Goal: Task Accomplishment & Management: Manage account settings

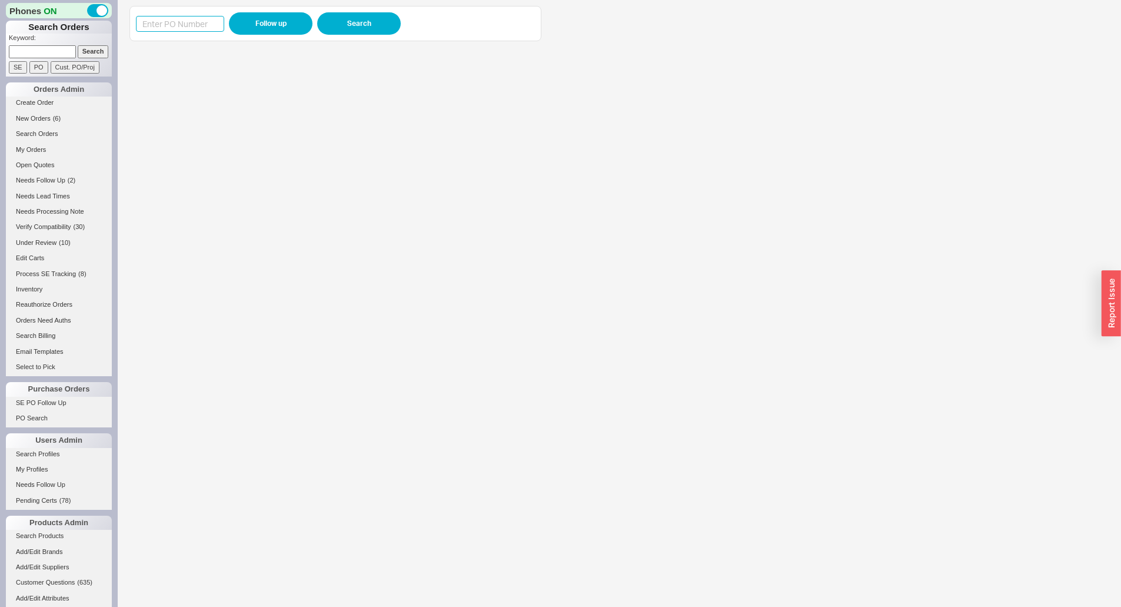
drag, startPoint x: 185, startPoint y: 26, endPoint x: 192, endPoint y: 24, distance: 7.3
click at [185, 26] on input at bounding box center [180, 24] width 88 height 16
paste input "983234"
type input "983234"
click at [280, 16] on button "Follow up" at bounding box center [271, 23] width 84 height 22
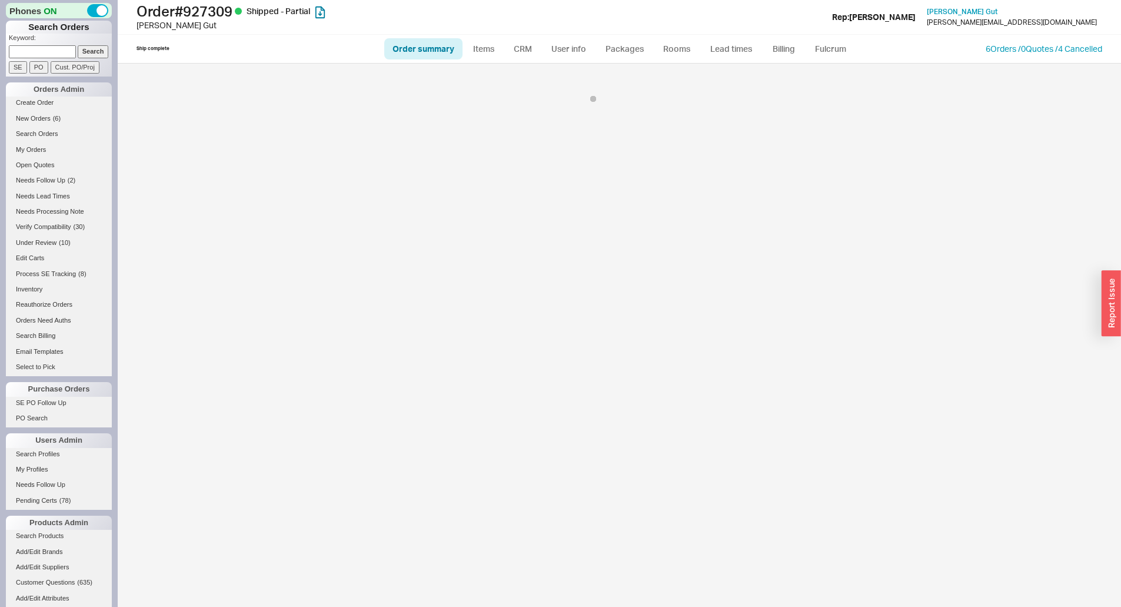
select select "*"
select select "LOW"
select select "3"
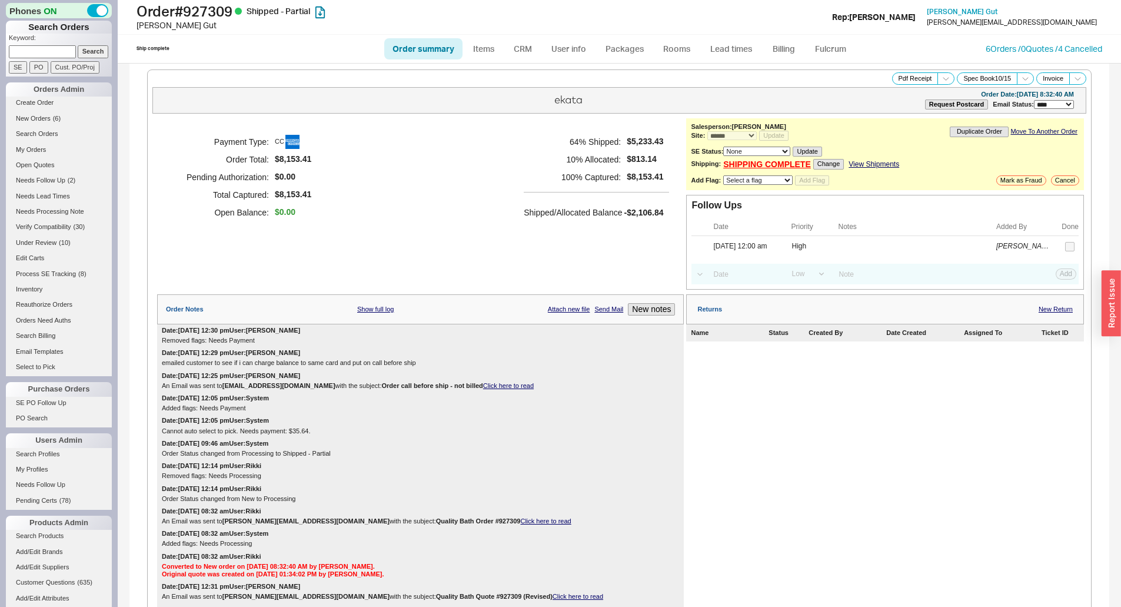
click at [646, 396] on div "Date: 08/01/2025 12:05 pm User: System Added flags: Needs Payment" at bounding box center [420, 403] width 527 height 22
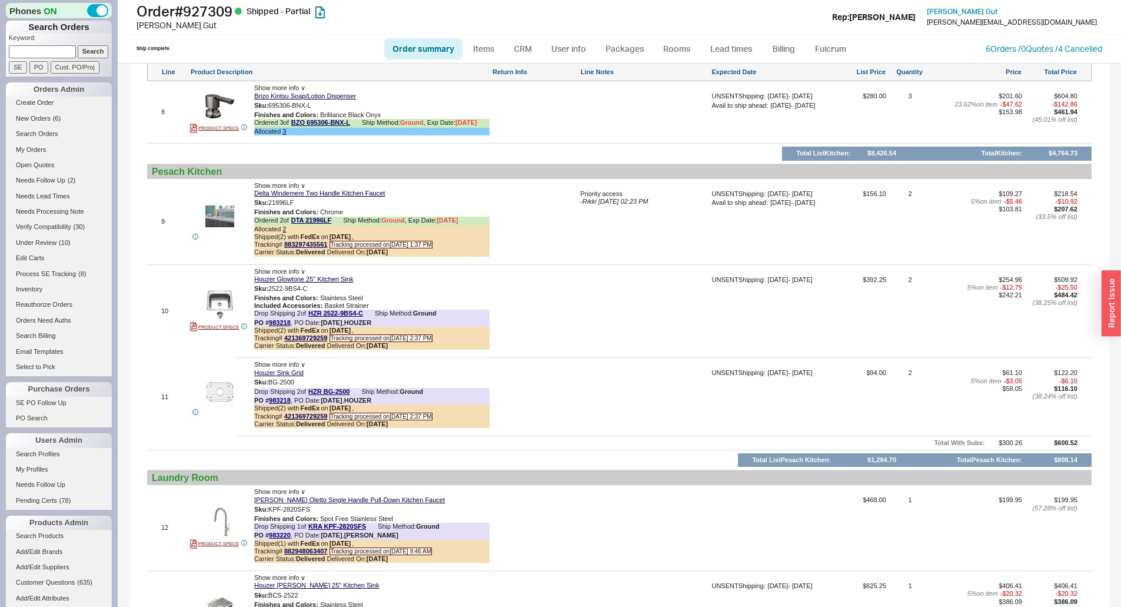
scroll to position [1842, 0]
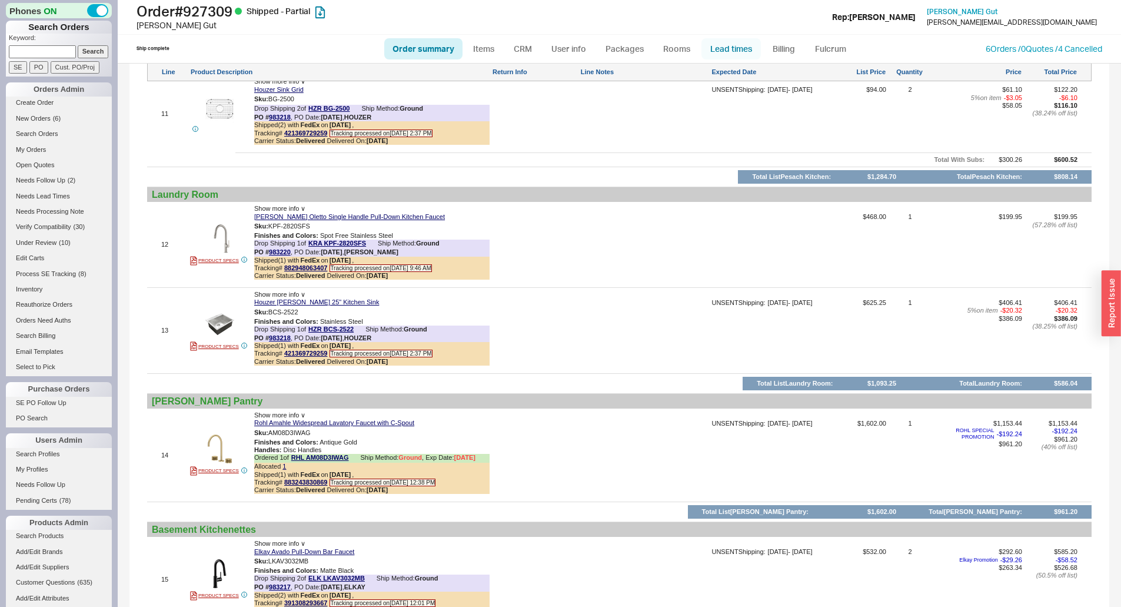
click at [736, 44] on link "Lead times" at bounding box center [730, 48] width 59 height 21
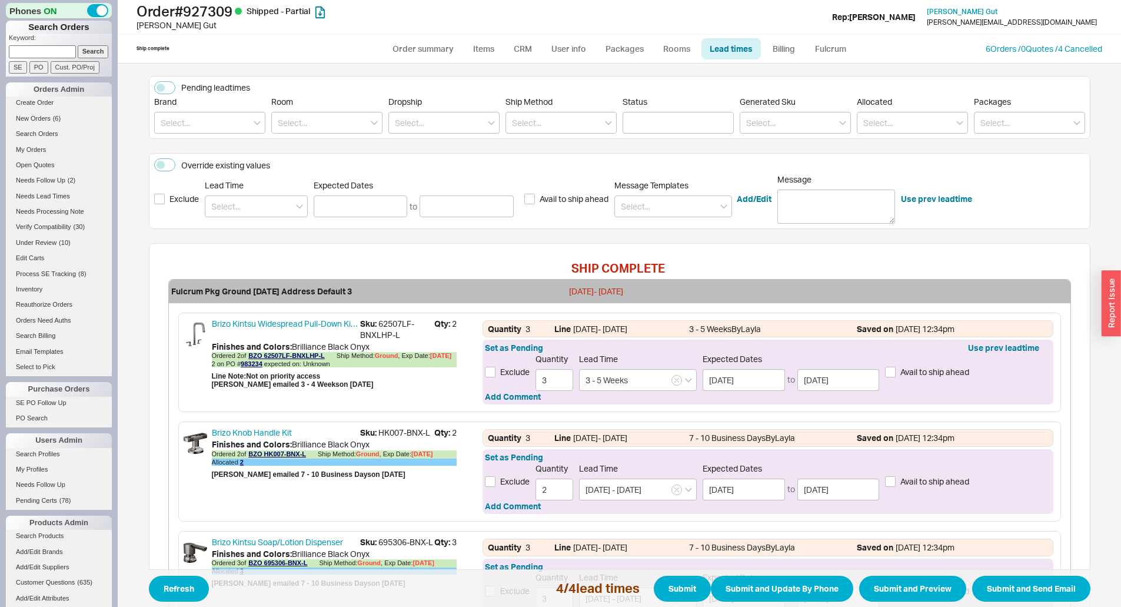
scroll to position [294, 0]
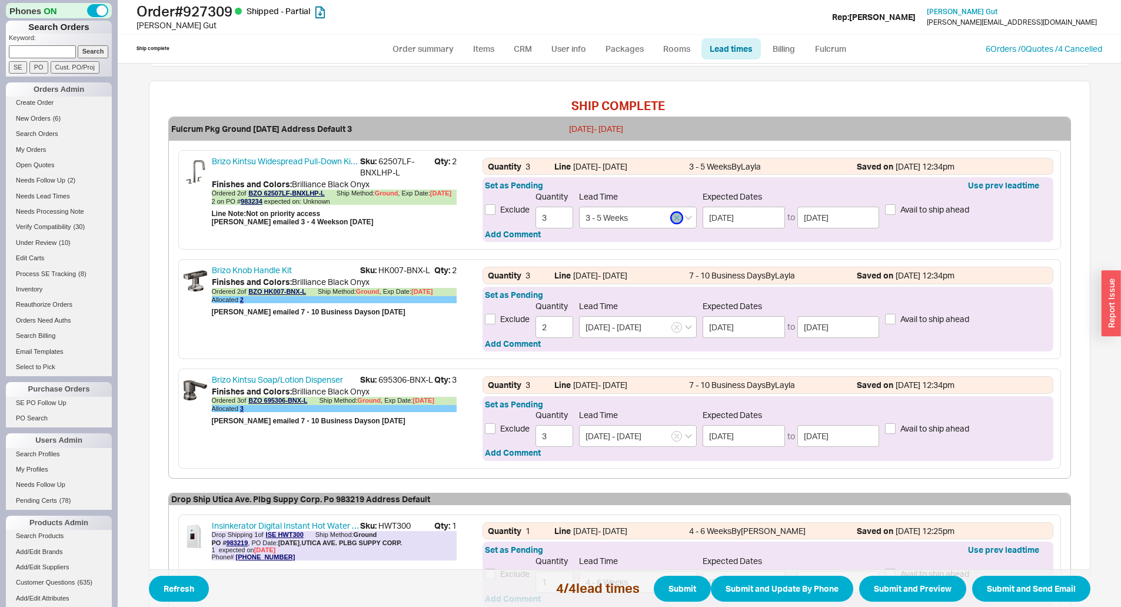
click at [674, 214] on icon "button" at bounding box center [676, 217] width 5 height 7
click at [655, 221] on input at bounding box center [638, 218] width 118 height 22
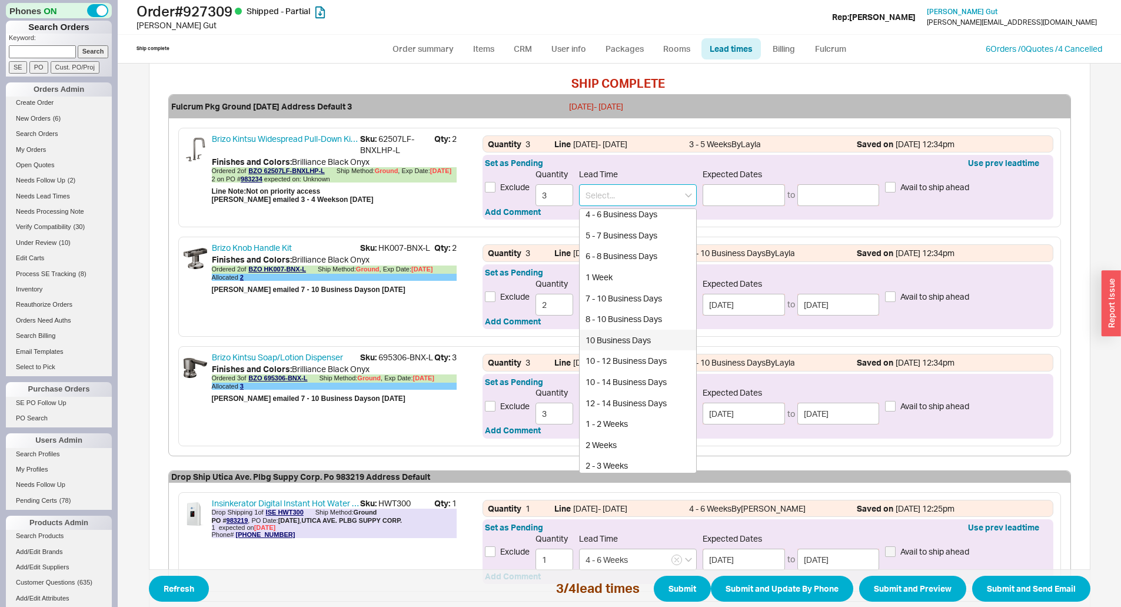
scroll to position [153, 0]
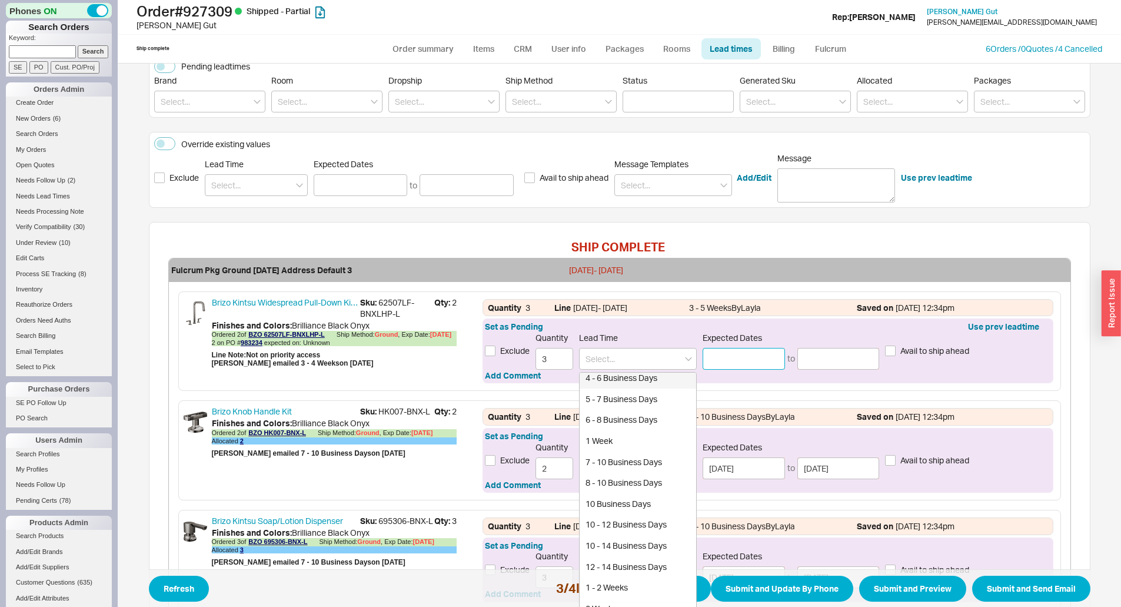
click at [728, 357] on input at bounding box center [744, 359] width 82 height 22
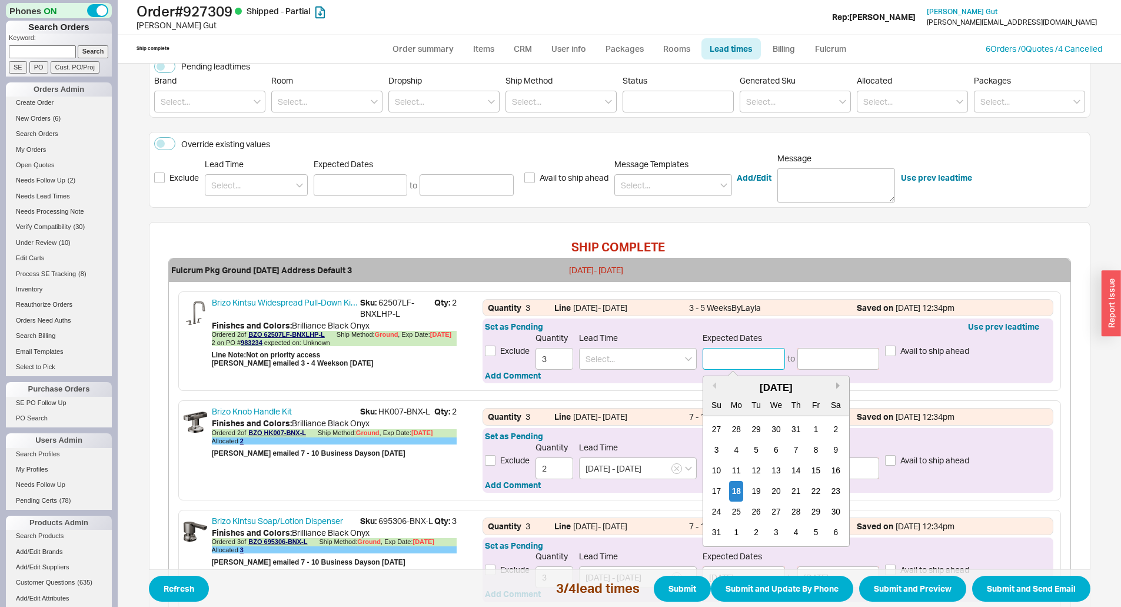
click at [836, 387] on button "Next month" at bounding box center [839, 385] width 7 height 7
click at [737, 493] on div "22" at bounding box center [737, 491] width 14 height 21
type input "09/22/2025"
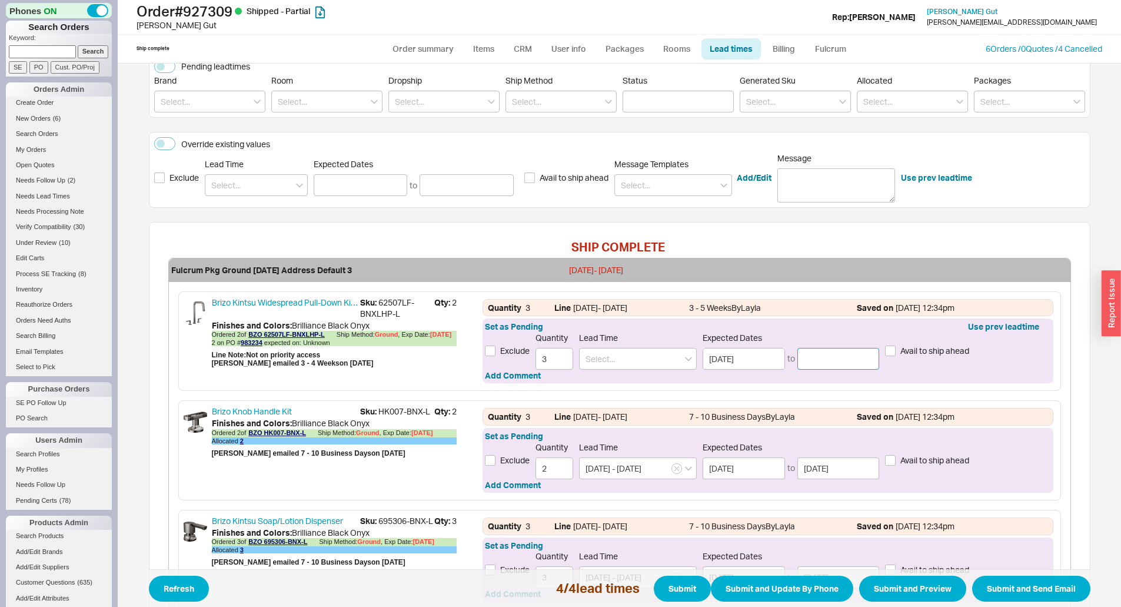
click at [859, 361] on input at bounding box center [838, 359] width 82 height 22
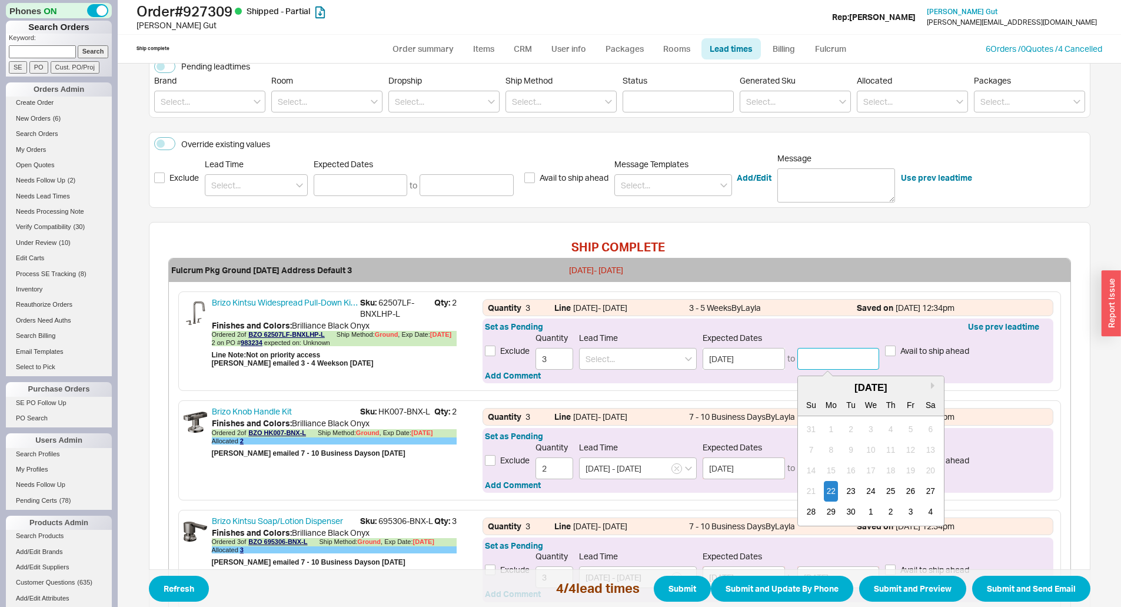
click at [854, 510] on div "28 29 30 1 2 3 4" at bounding box center [870, 511] width 139 height 21
click at [850, 510] on div "30" at bounding box center [851, 511] width 14 height 21
type input "09/30/2025"
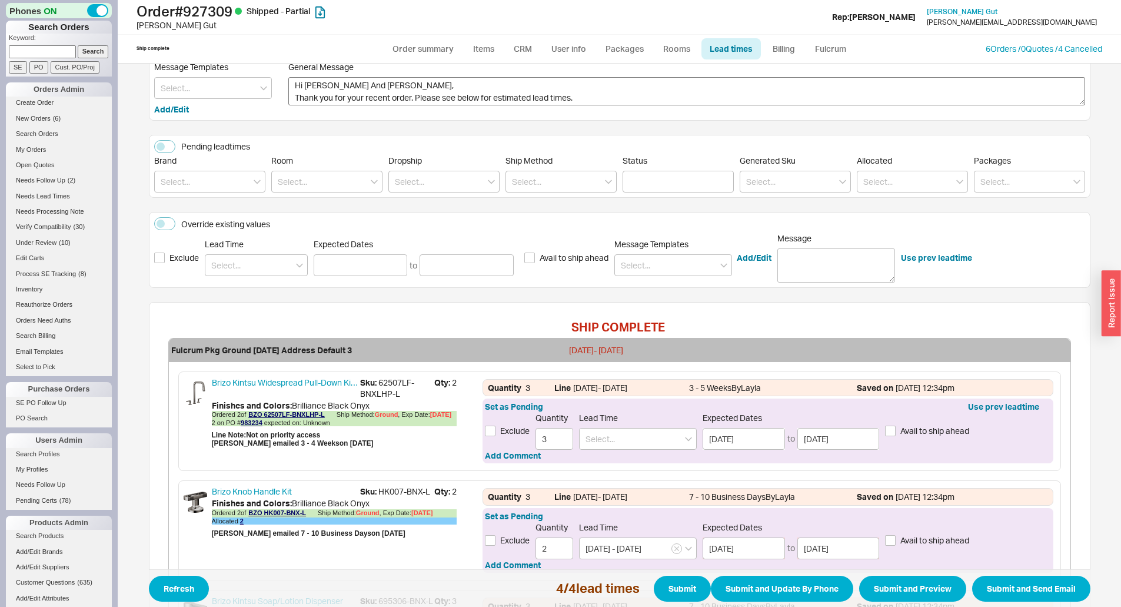
scroll to position [0, 0]
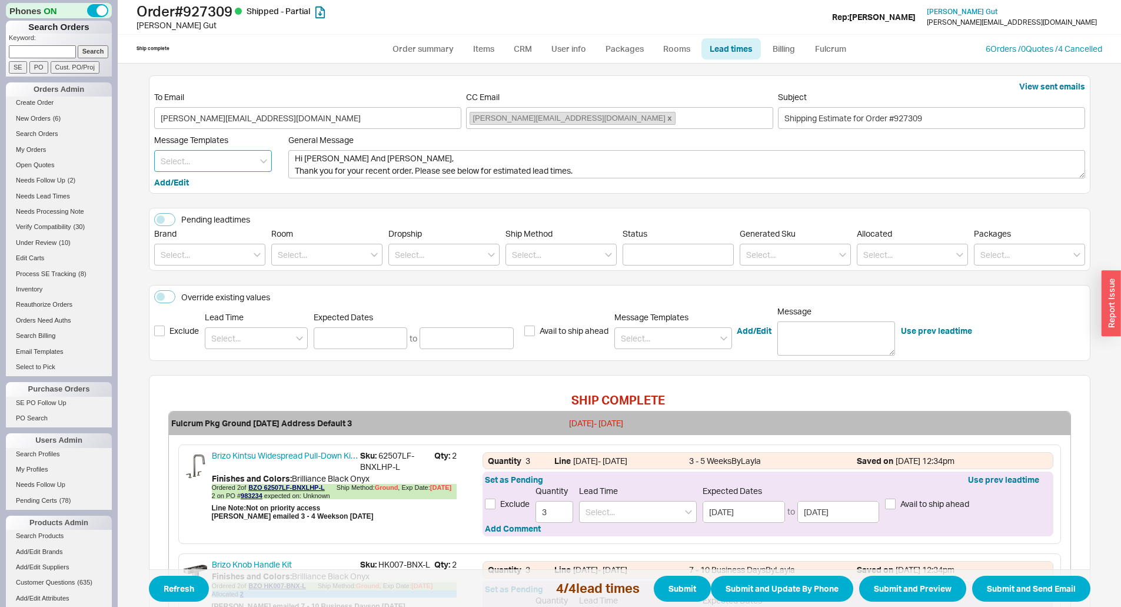
click at [214, 167] on input at bounding box center [213, 161] width 118 height 22
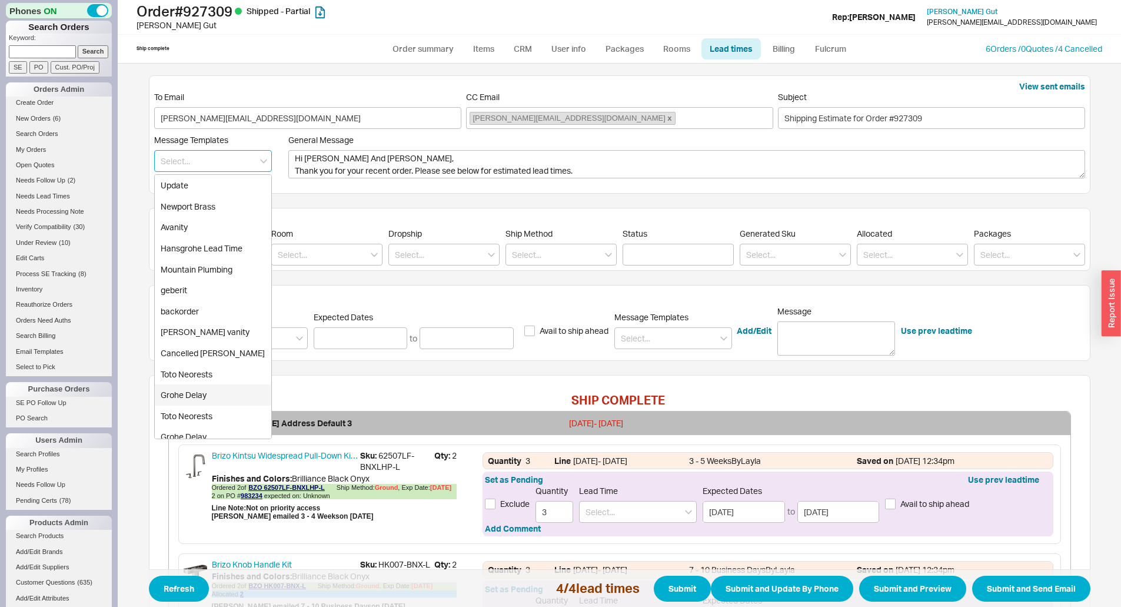
click at [199, 390] on div "Grohe Delay" at bounding box center [213, 394] width 117 height 21
type textarea "Hi Naftoli And Rochel, Grohe informed us that the item has been delayed in prod…"
type input "Grohe Delay"
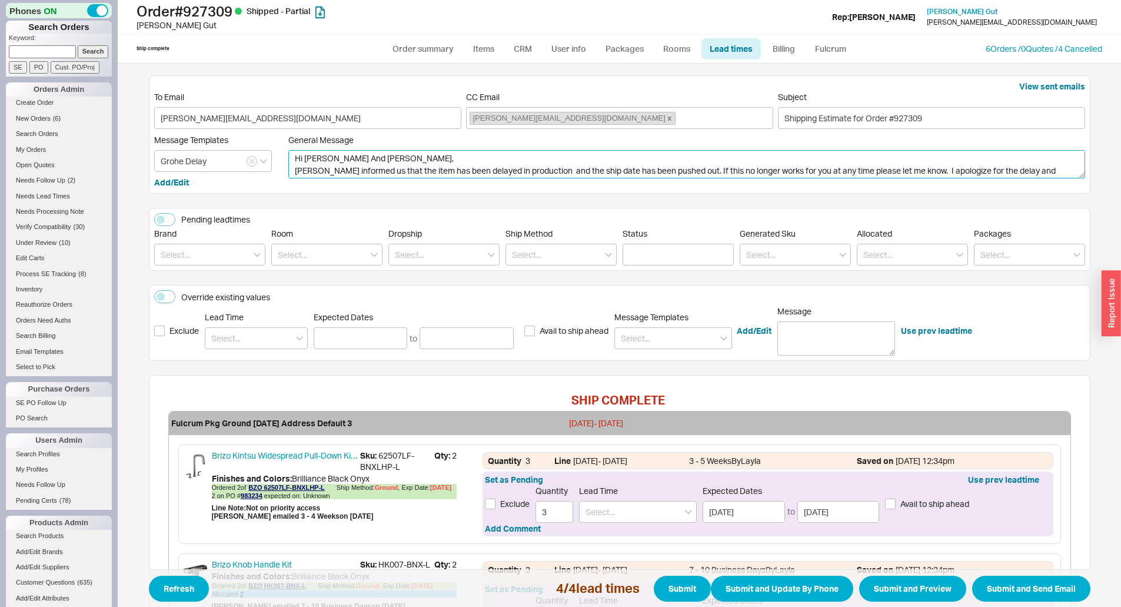
click at [301, 169] on textarea "Hi Naftoli And Rochel, Grohe informed us that the item has been delayed in prod…" at bounding box center [686, 164] width 797 height 28
click at [392, 169] on textarea "Hi Naftoli And Rochel, Brizo informed us that the item has been delayed in prod…" at bounding box center [686, 164] width 797 height 28
click at [445, 167] on textarea "Hi Naftoli And Rochel, Brizo informed us that the faucets hae has been delayed …" at bounding box center [686, 164] width 797 height 28
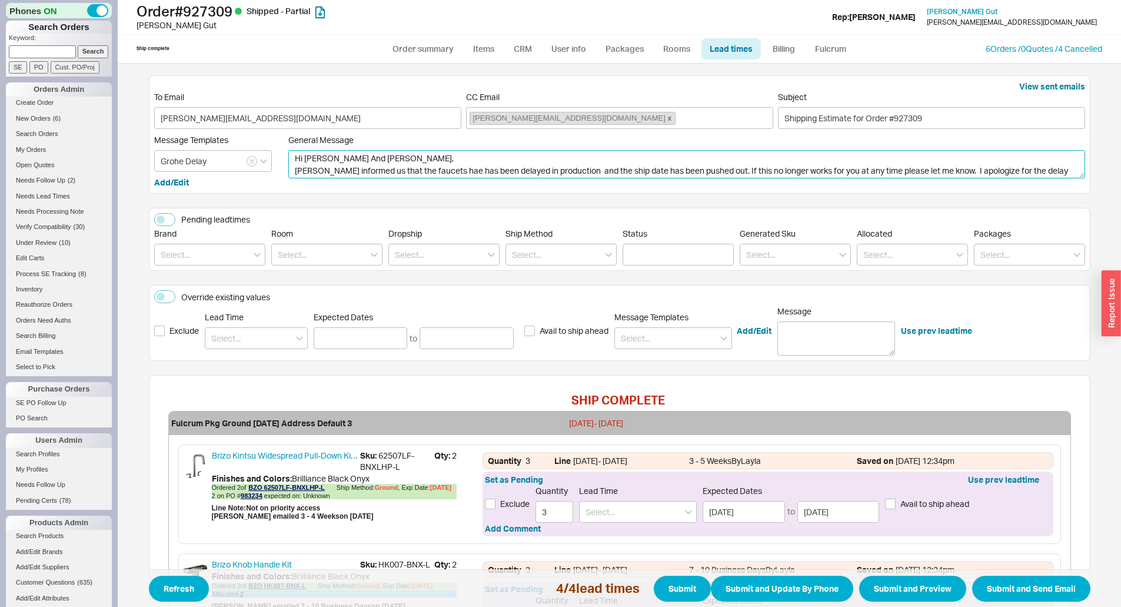
click at [445, 167] on textarea "Hi Naftoli And Rochel, Brizo informed us that the faucets hae has been delayed …" at bounding box center [686, 164] width 797 height 28
click at [443, 169] on textarea "Hi Naftoli And Rochel, Brizo informed us that the faucets hae has been delayed …" at bounding box center [686, 164] width 797 height 28
type textarea "Hi Naftoli And Rochel, Brizo informed us that the faucets have been delayed in …"
click at [997, 478] on button "Use prev leadtime" at bounding box center [1003, 480] width 71 height 12
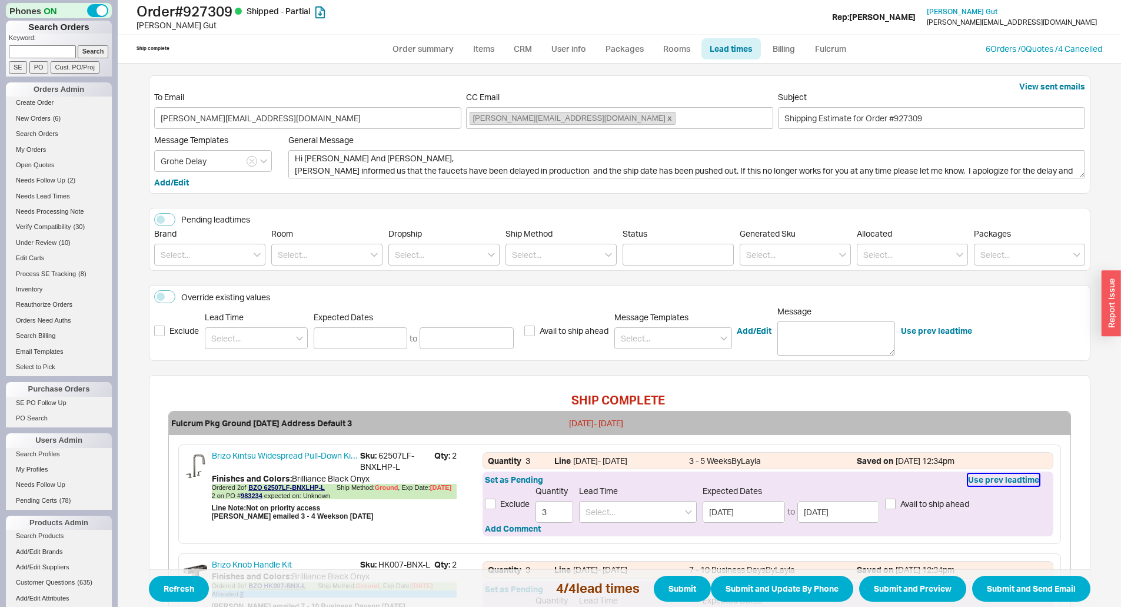
type input "2"
click at [1011, 480] on button "Use prev leadtime" at bounding box center [1003, 480] width 71 height 12
click at [996, 484] on button "Use prev leadtime" at bounding box center [1003, 480] width 71 height 12
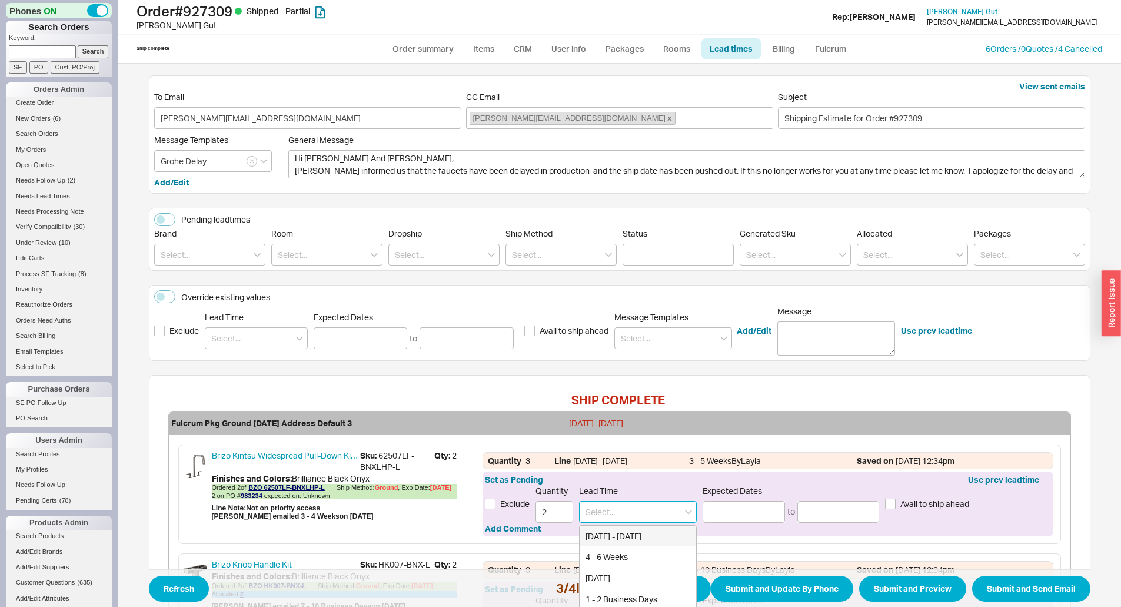
click at [664, 515] on input at bounding box center [638, 512] width 118 height 22
drag, startPoint x: 804, startPoint y: 521, endPoint x: 757, endPoint y: 520, distance: 47.7
click at [797, 522] on input at bounding box center [838, 512] width 82 height 22
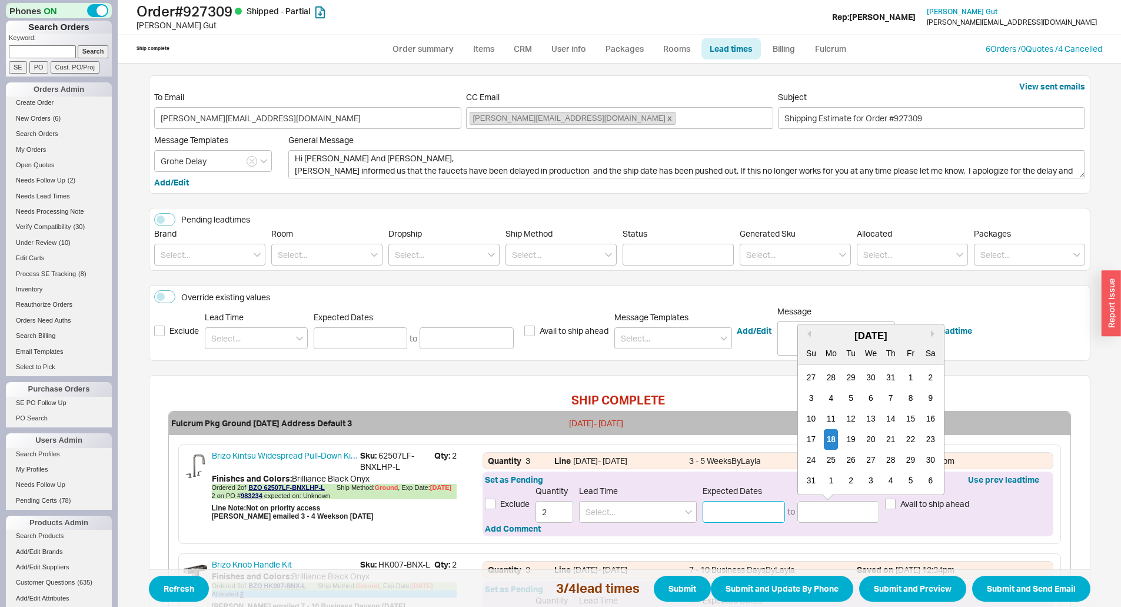
click at [735, 516] on input at bounding box center [744, 512] width 82 height 22
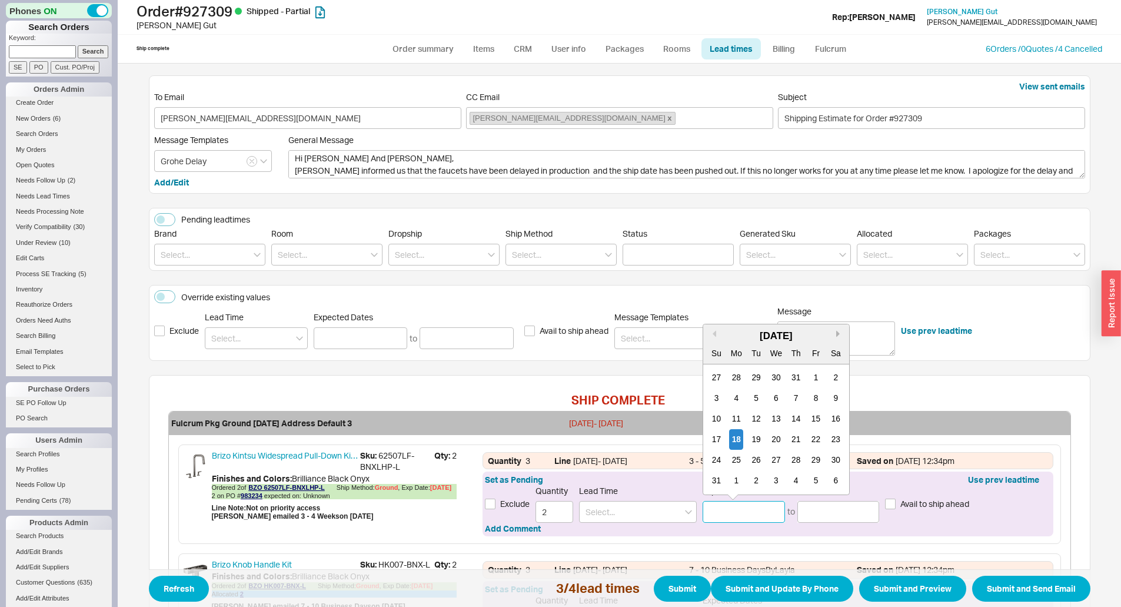
click at [836, 332] on button "Next month" at bounding box center [839, 333] width 7 height 7
click at [730, 441] on div "22" at bounding box center [737, 439] width 14 height 21
type input "09/22/2025"
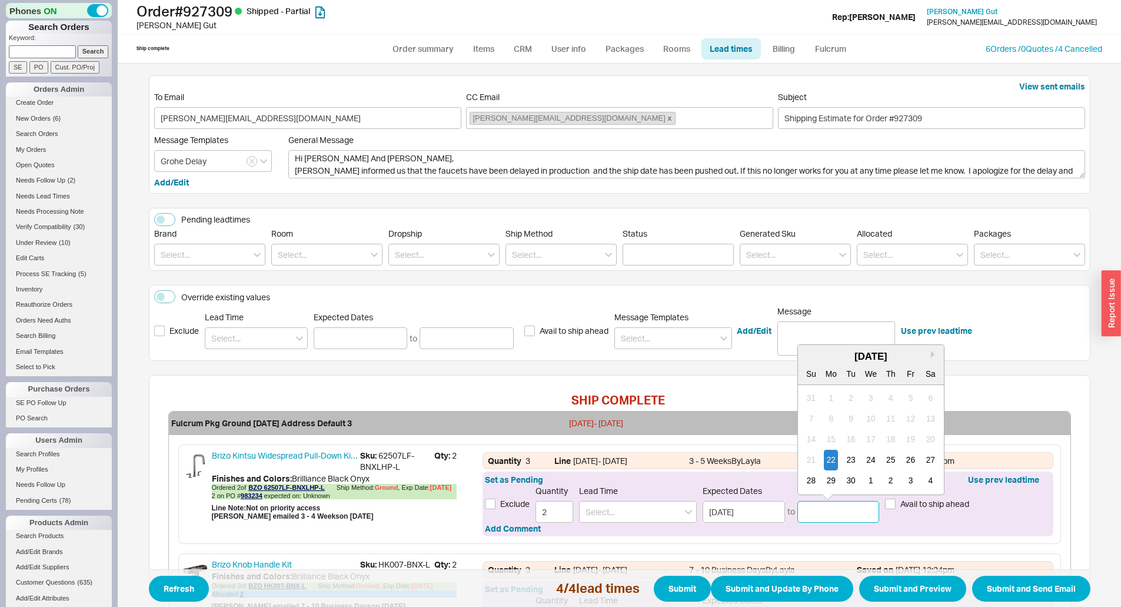
click at [821, 504] on input at bounding box center [838, 512] width 82 height 22
click at [849, 480] on div "30" at bounding box center [851, 480] width 14 height 21
type input "09/30/2025"
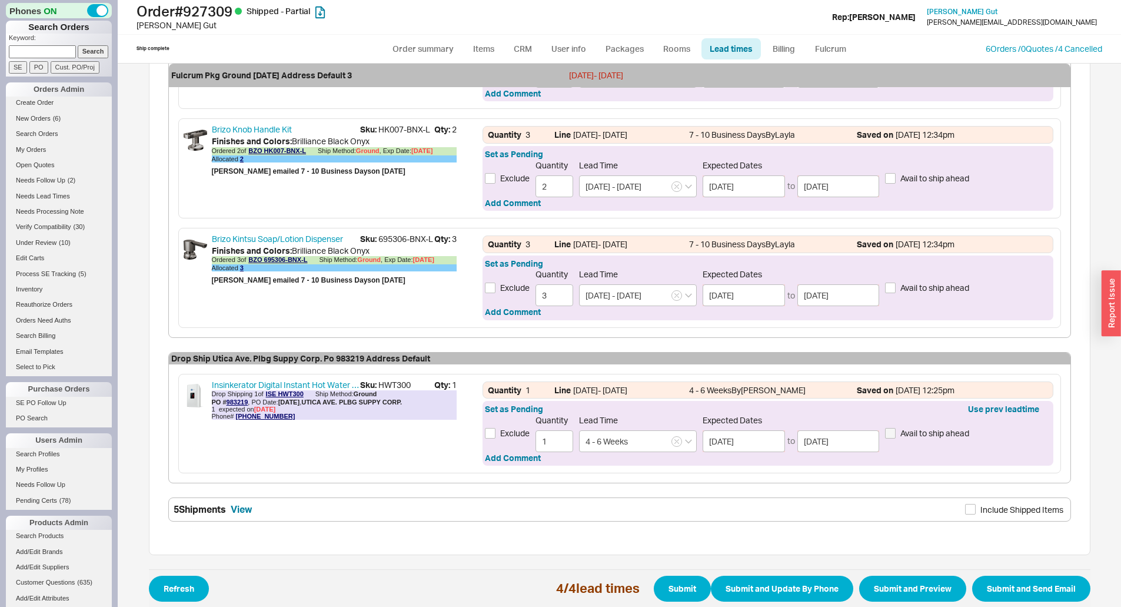
scroll to position [447, 0]
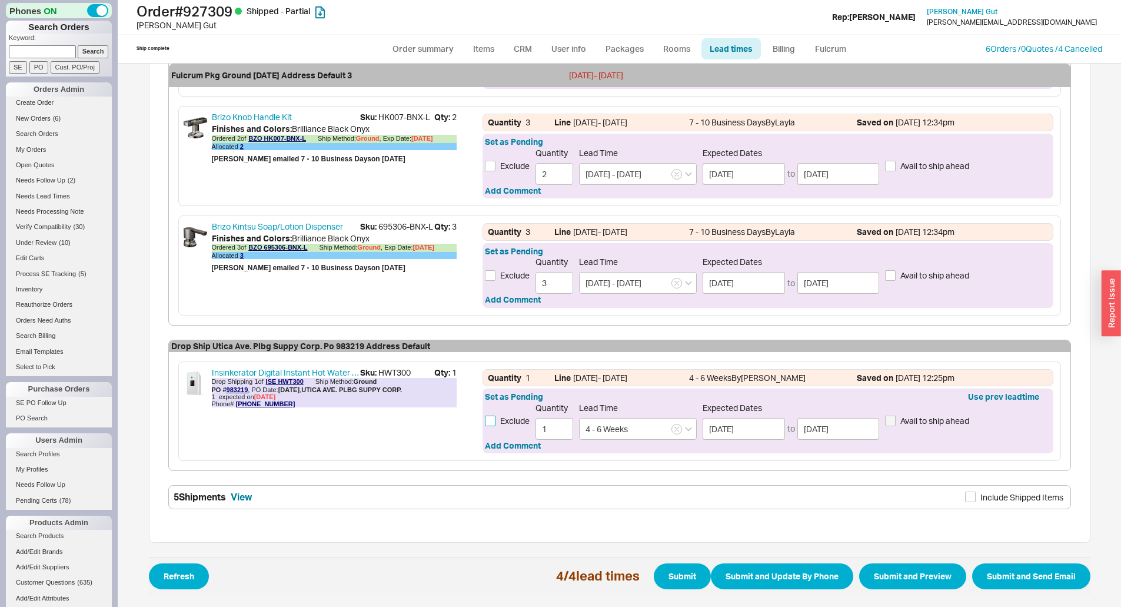
click at [485, 422] on input "Exclude" at bounding box center [490, 420] width 11 height 11
checkbox input "true"
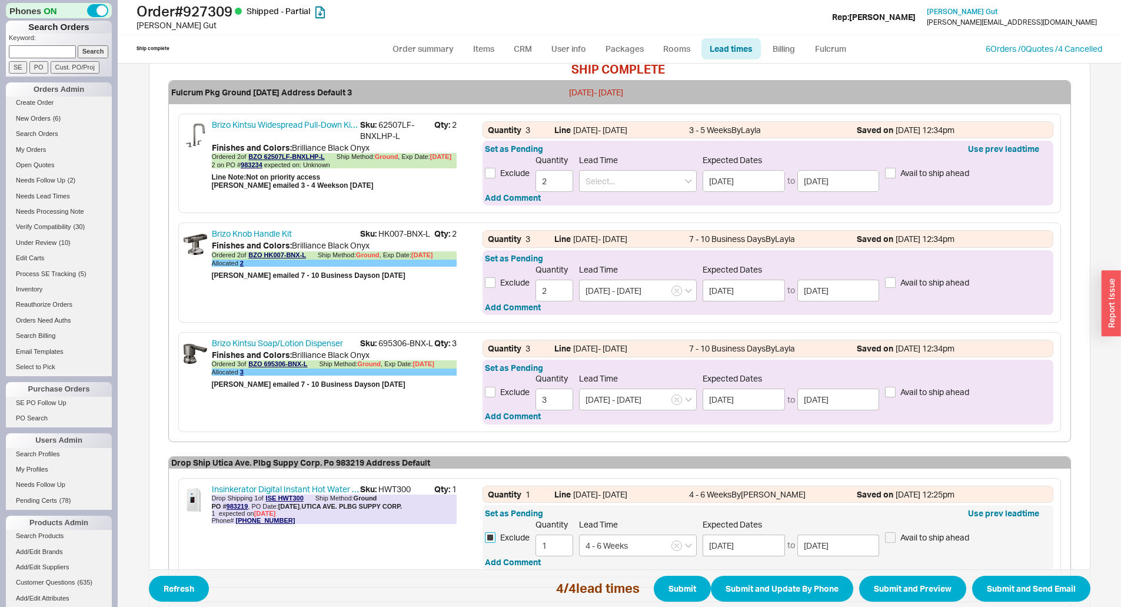
scroll to position [330, 0]
click at [885, 391] on input "Avail to ship ahead" at bounding box center [890, 393] width 11 height 11
checkbox input "true"
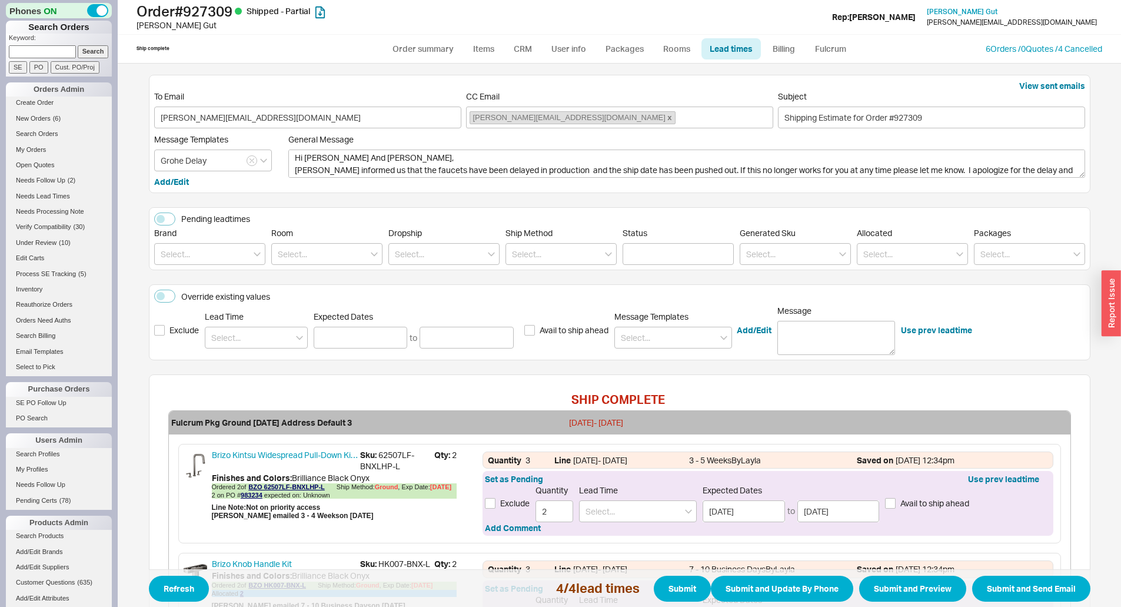
scroll to position [0, 0]
click at [938, 583] on button "Submit and Preview" at bounding box center [912, 589] width 107 height 26
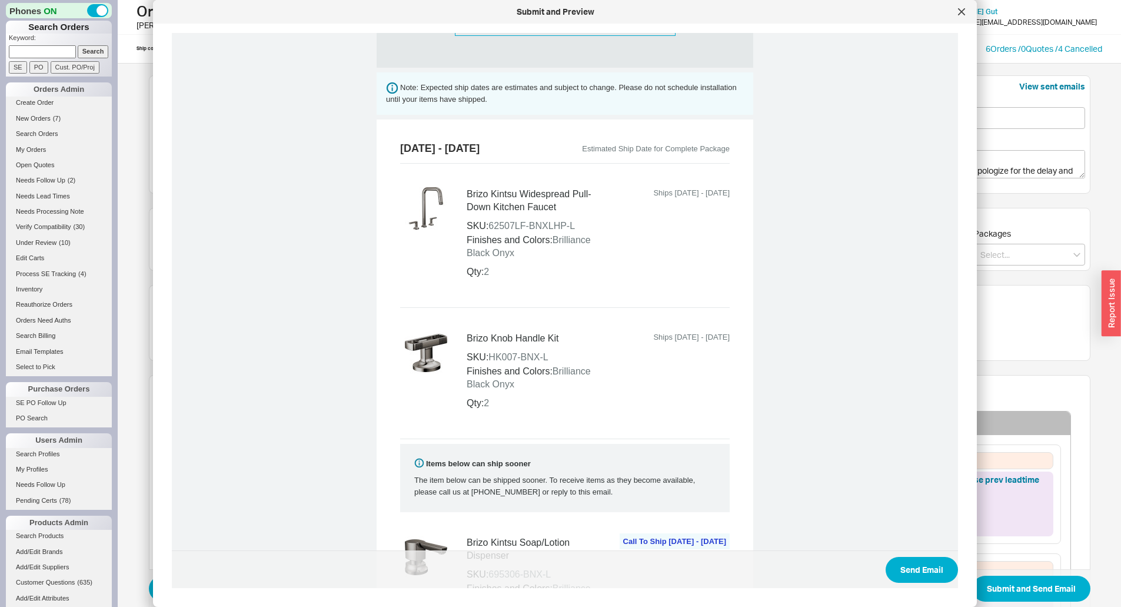
scroll to position [706, 0]
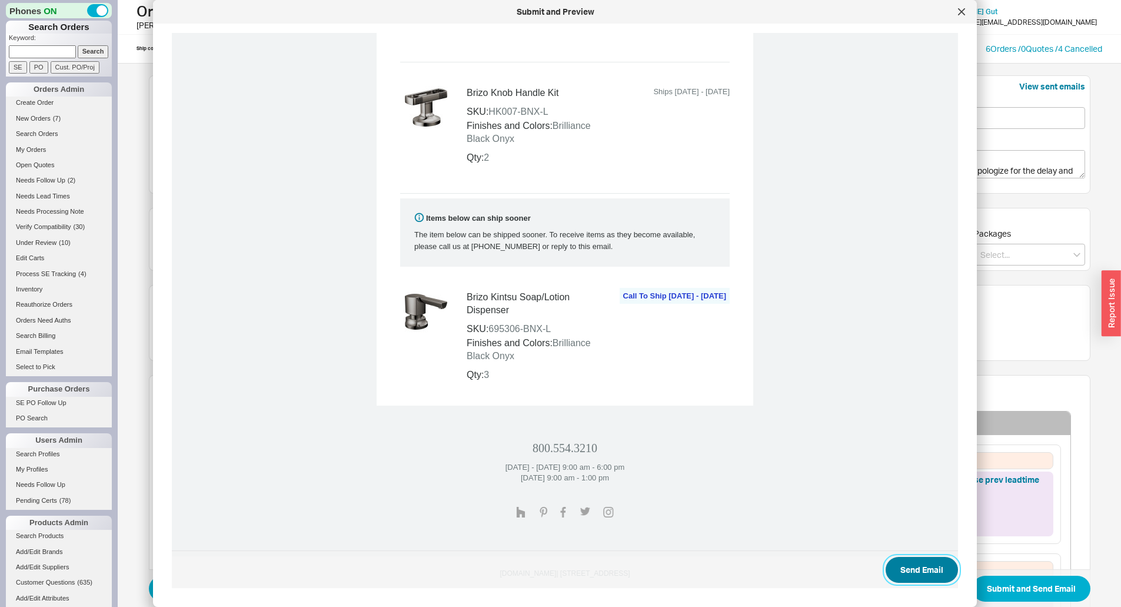
click at [912, 562] on button "Send Email" at bounding box center [922, 570] width 72 height 26
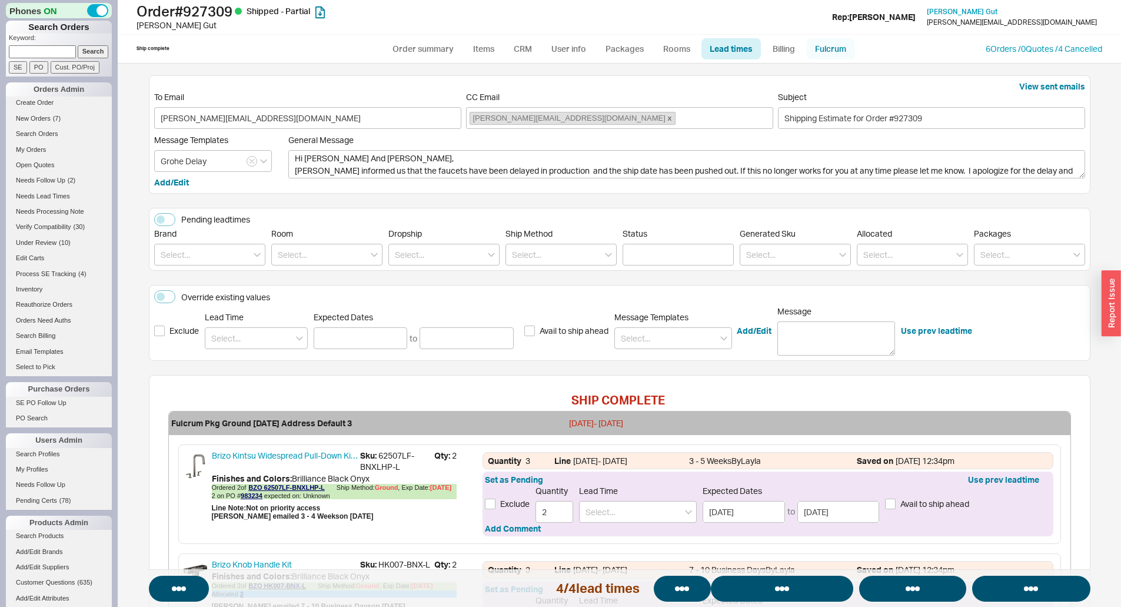
select select "*"
select select "LOW"
select select "3"
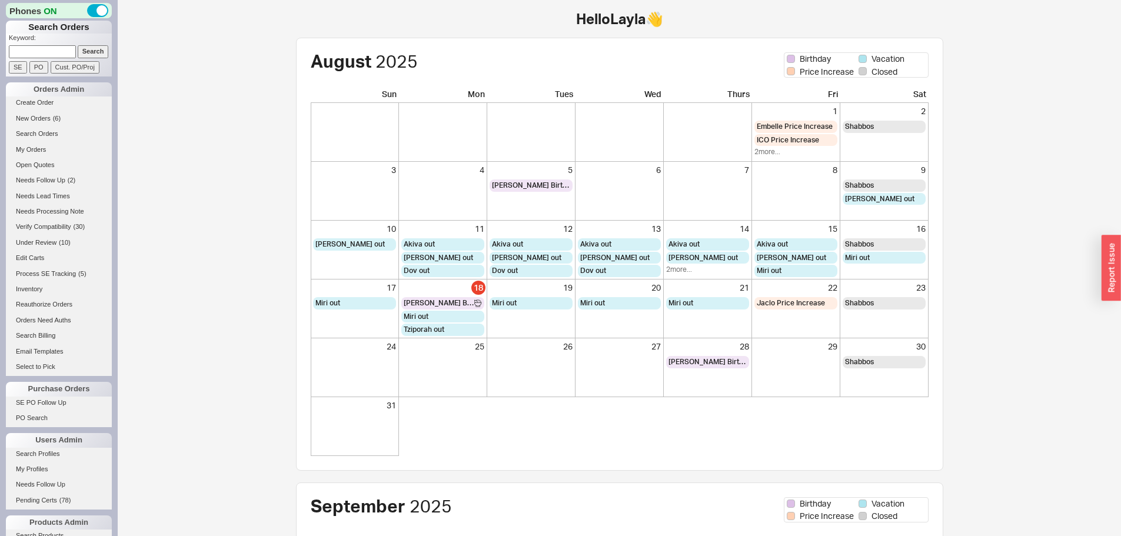
click at [32, 51] on input at bounding box center [42, 51] width 67 height 12
type input "927309"
click at [78, 45] on input "Search" at bounding box center [93, 51] width 31 height 12
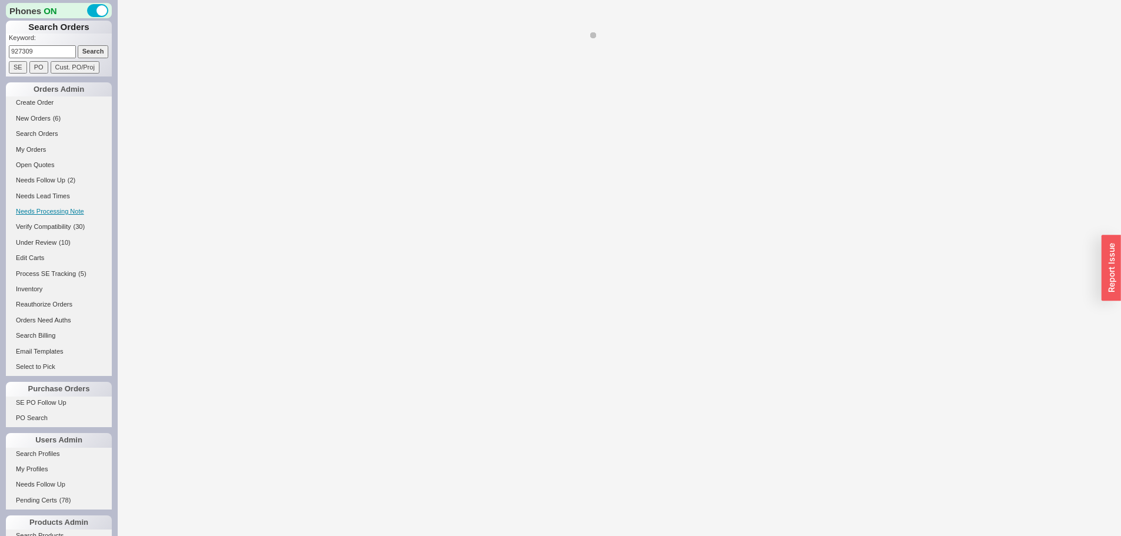
select select "*"
select select "LOW"
select select "3"
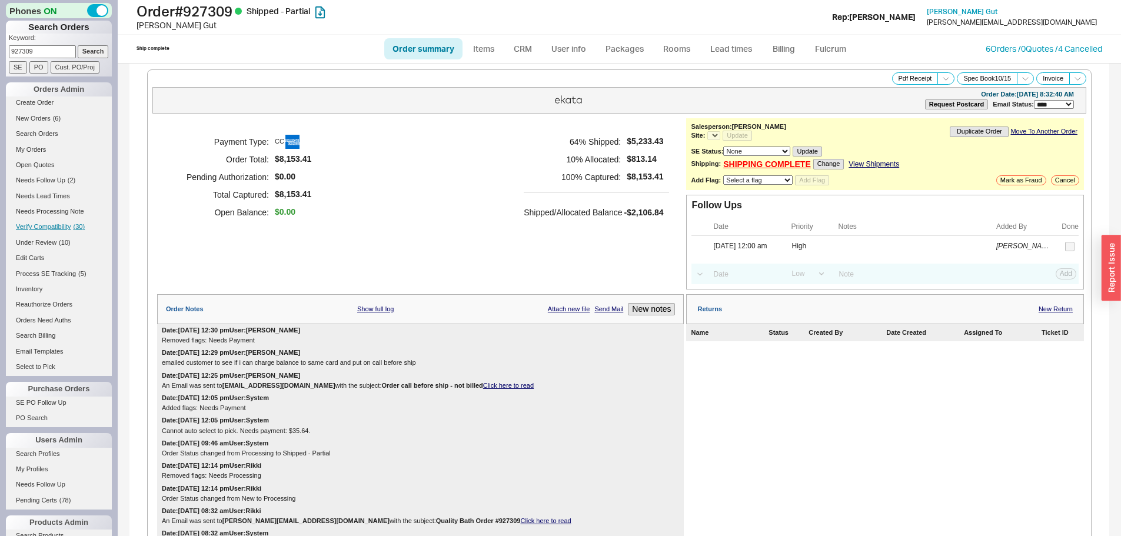
select select "*"
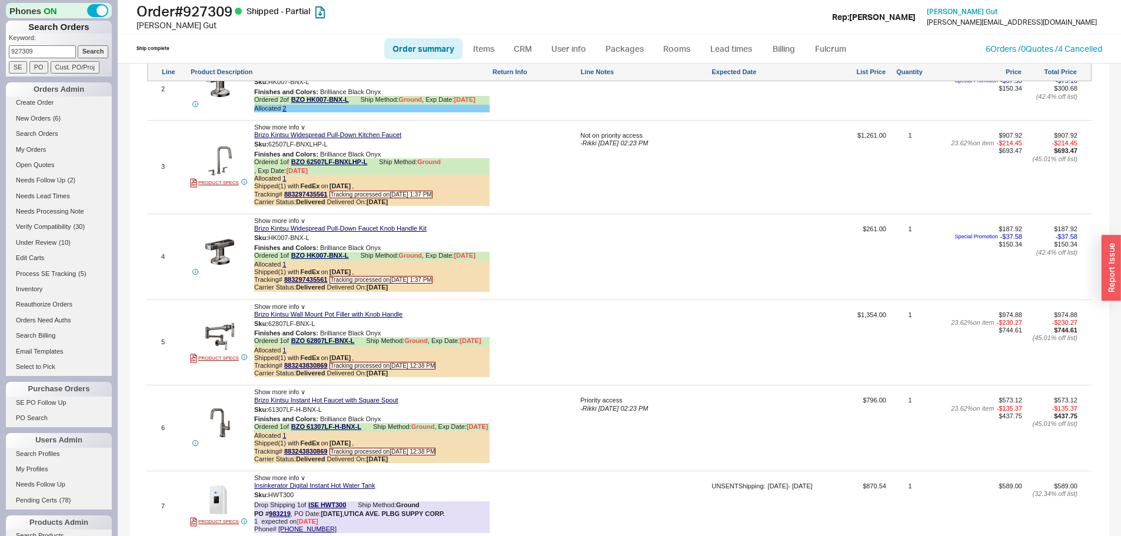
scroll to position [1295, 0]
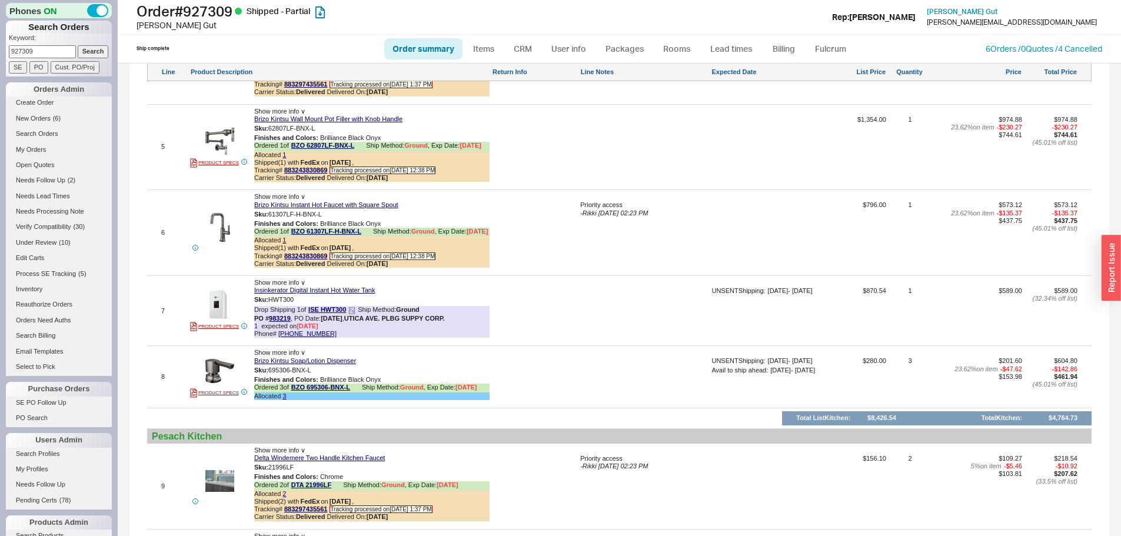
click at [263, 322] on div "PO # 983219 , PO Date: 7/21/25 , UTICA AVE. PLBG SUPPY CORP." at bounding box center [349, 319] width 191 height 8
click at [274, 322] on link "983219" at bounding box center [280, 318] width 22 height 7
click at [546, 389] on div at bounding box center [535, 381] width 86 height 48
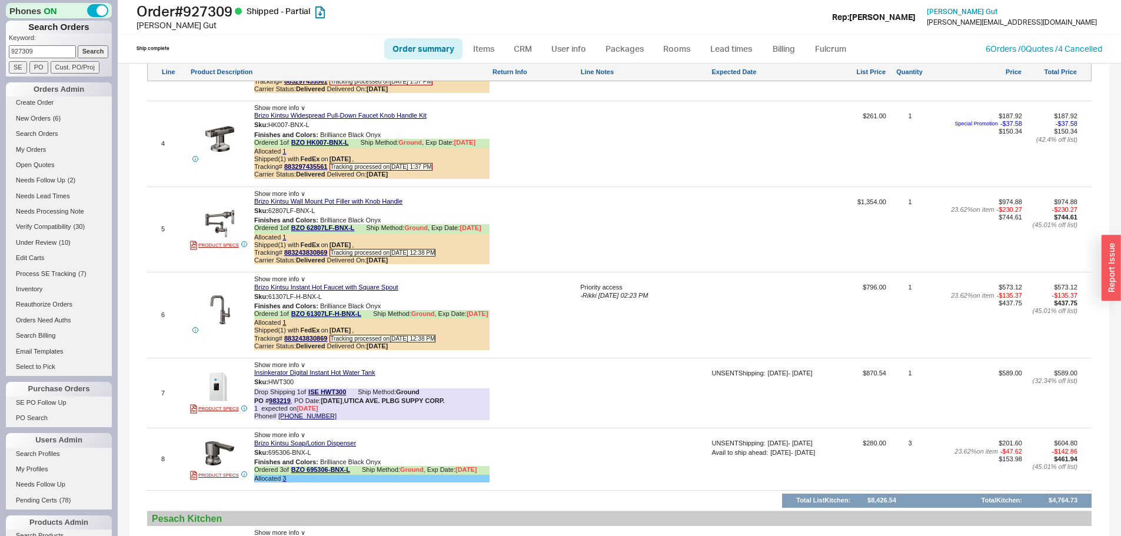
scroll to position [1059, 0]
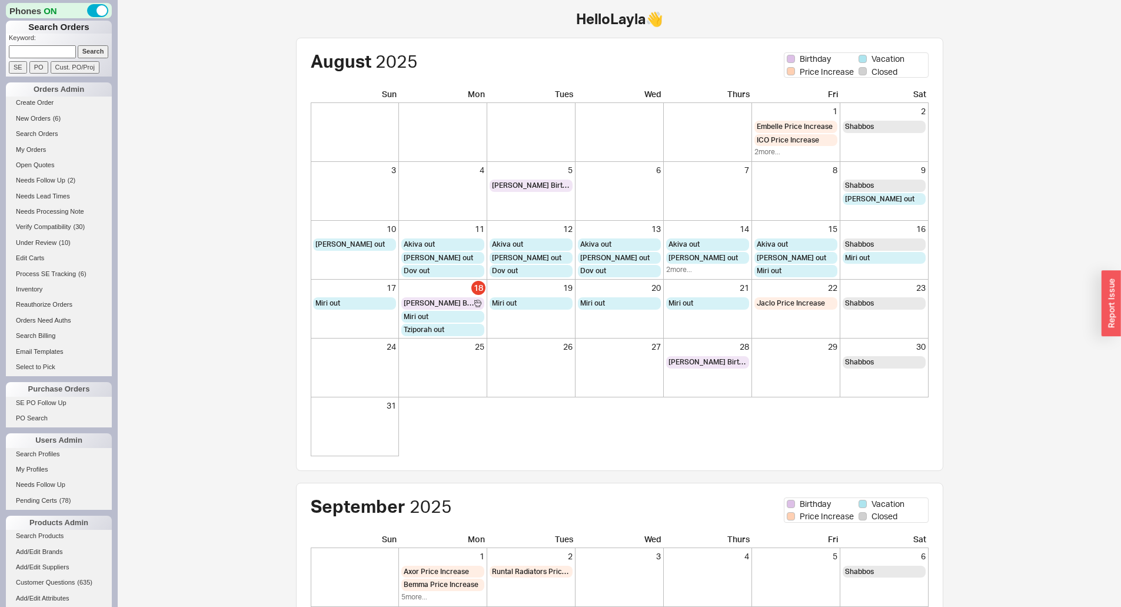
click at [56, 51] on input at bounding box center [42, 51] width 67 height 12
type input "933320"
click at [78, 45] on input "Search" at bounding box center [93, 51] width 31 height 12
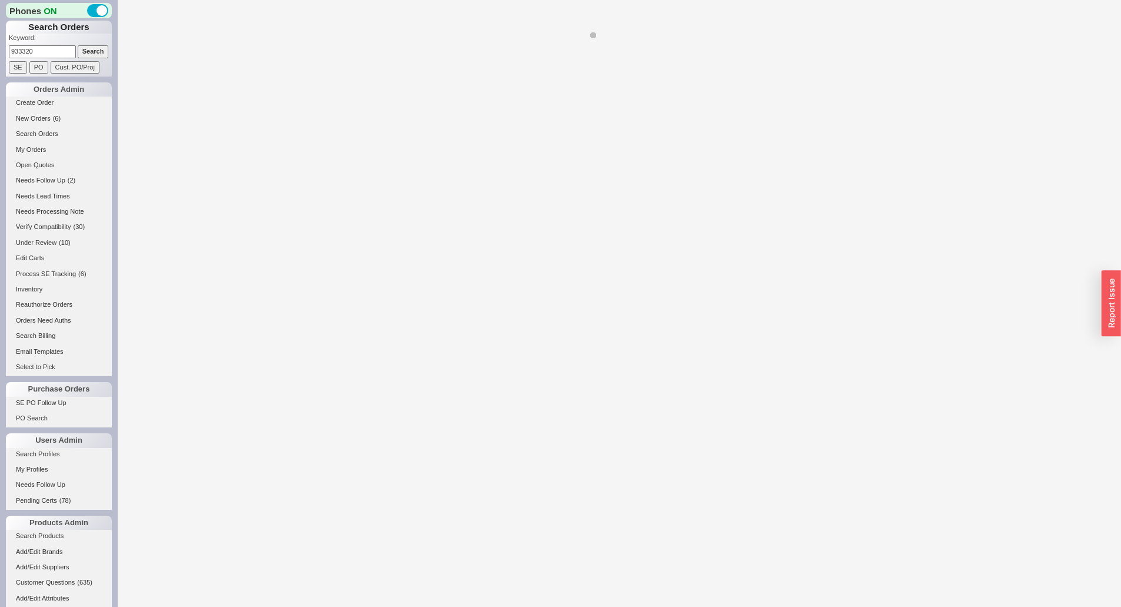
select select "*"
select select "LOW"
select select "3"
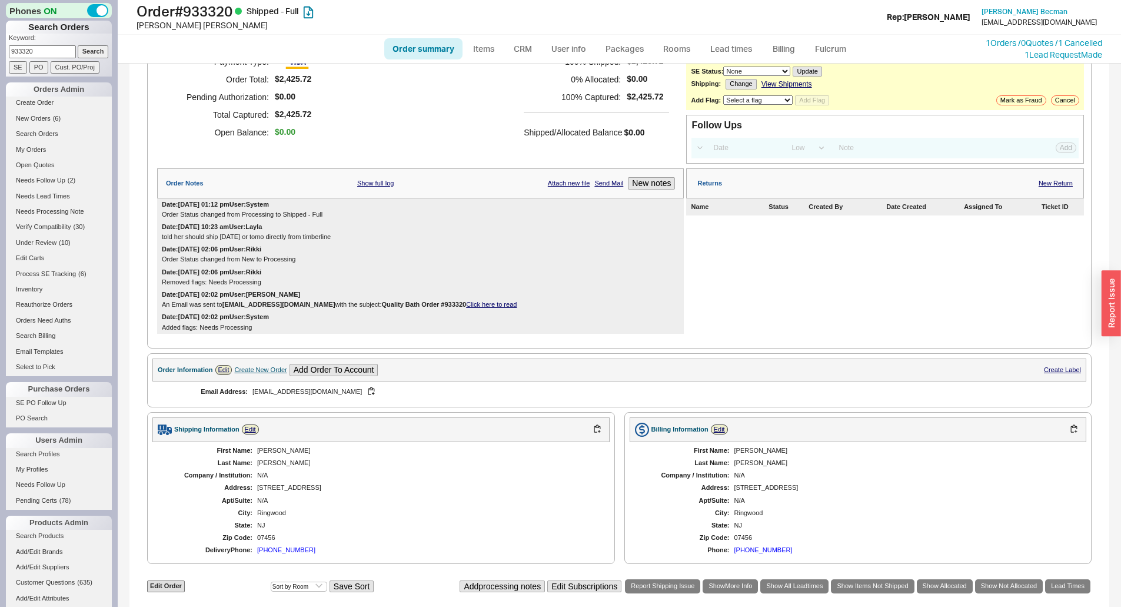
scroll to position [353, 0]
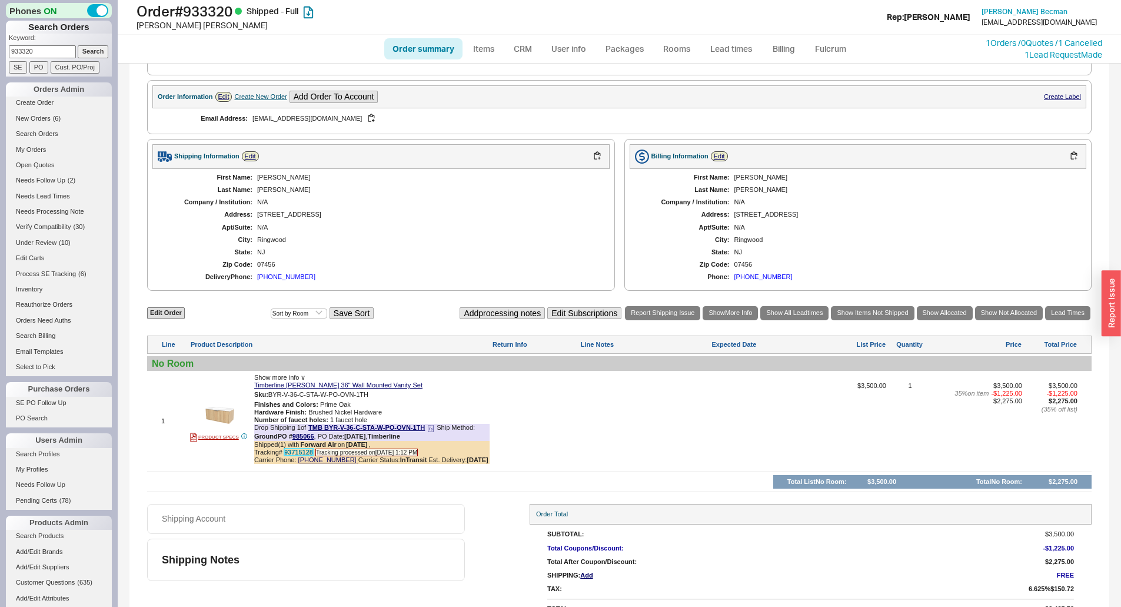
click at [294, 451] on link "93715128" at bounding box center [298, 451] width 29 height 7
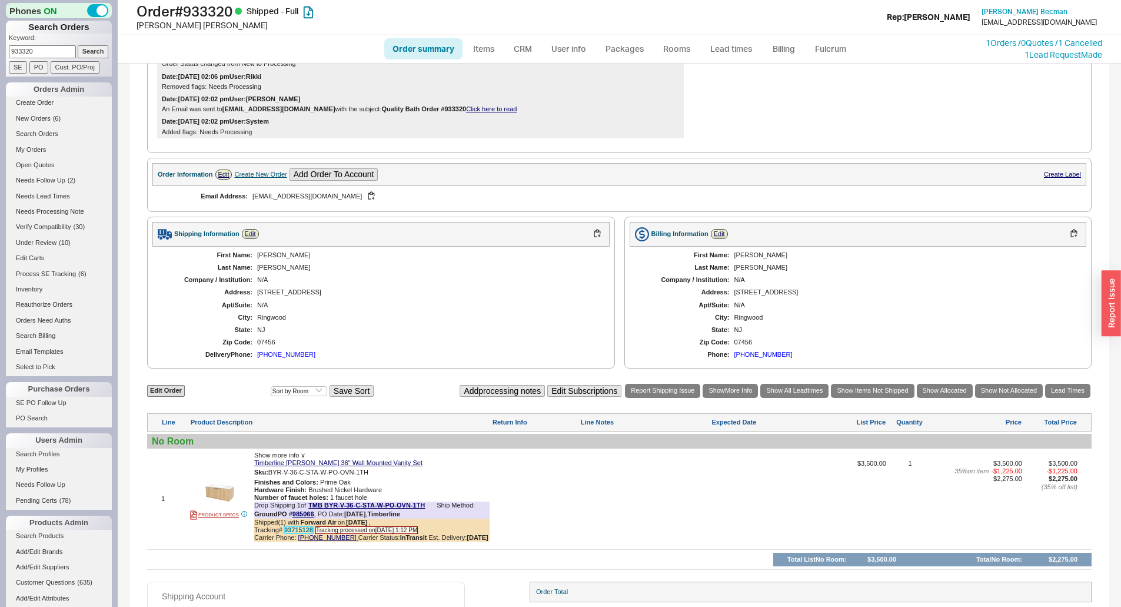
scroll to position [0, 0]
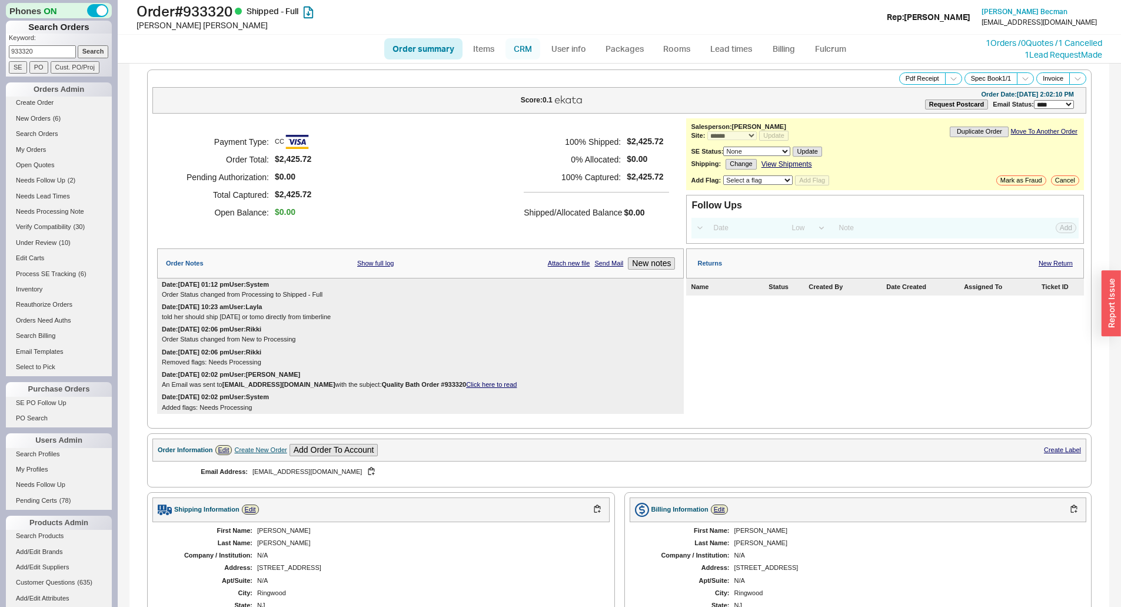
click at [524, 58] on link "CRM" at bounding box center [522, 48] width 35 height 21
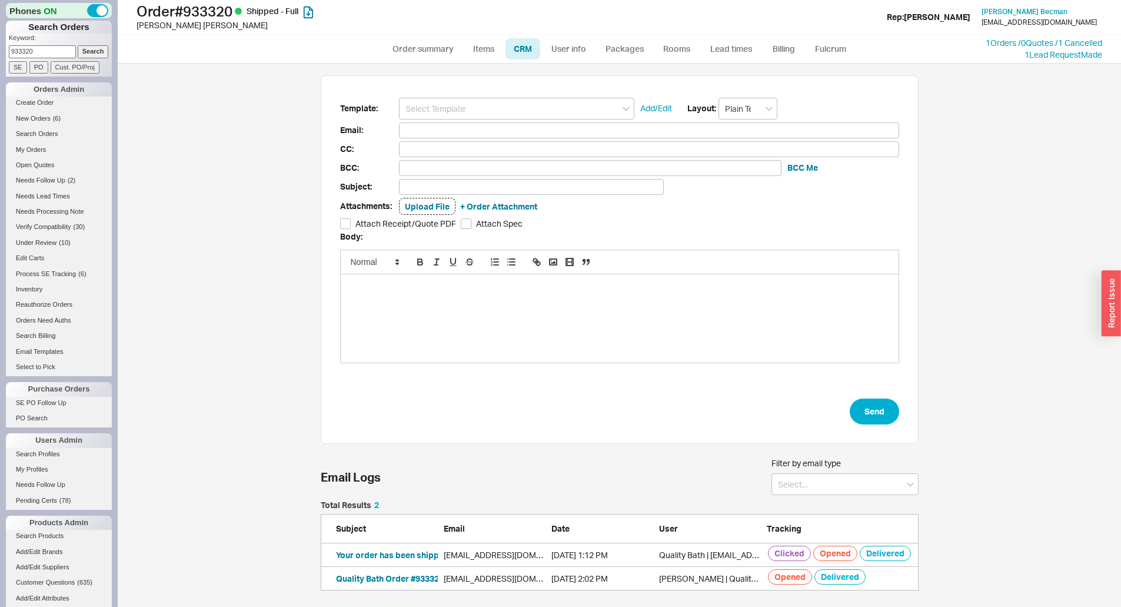
scroll to position [81, 589]
click at [420, 52] on link "Order summary" at bounding box center [423, 48] width 78 height 21
select select "*"
select select "LOW"
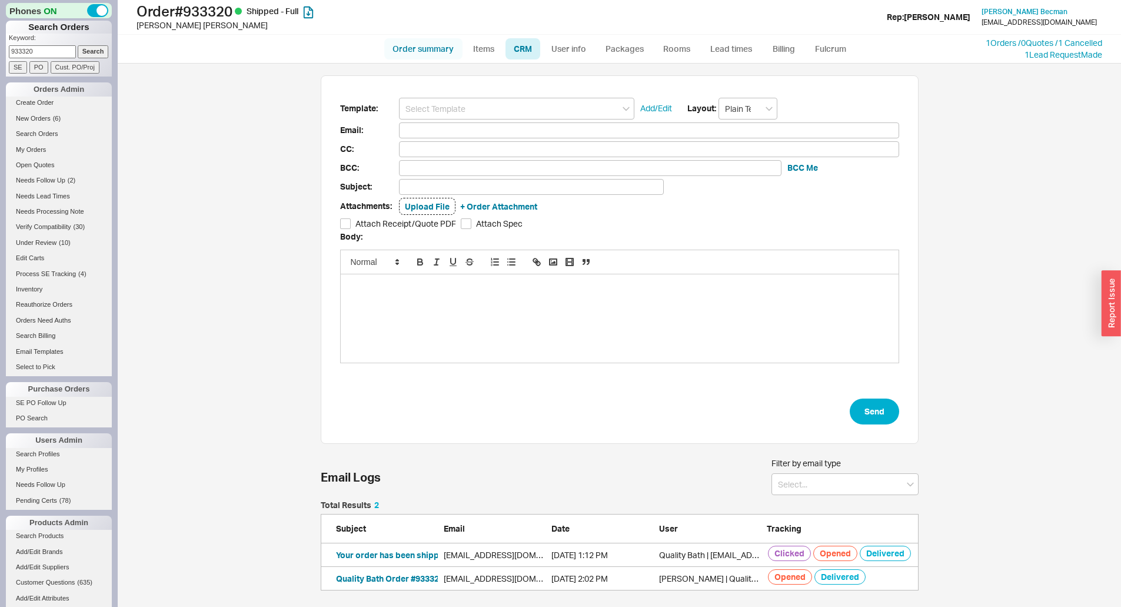
select select "3"
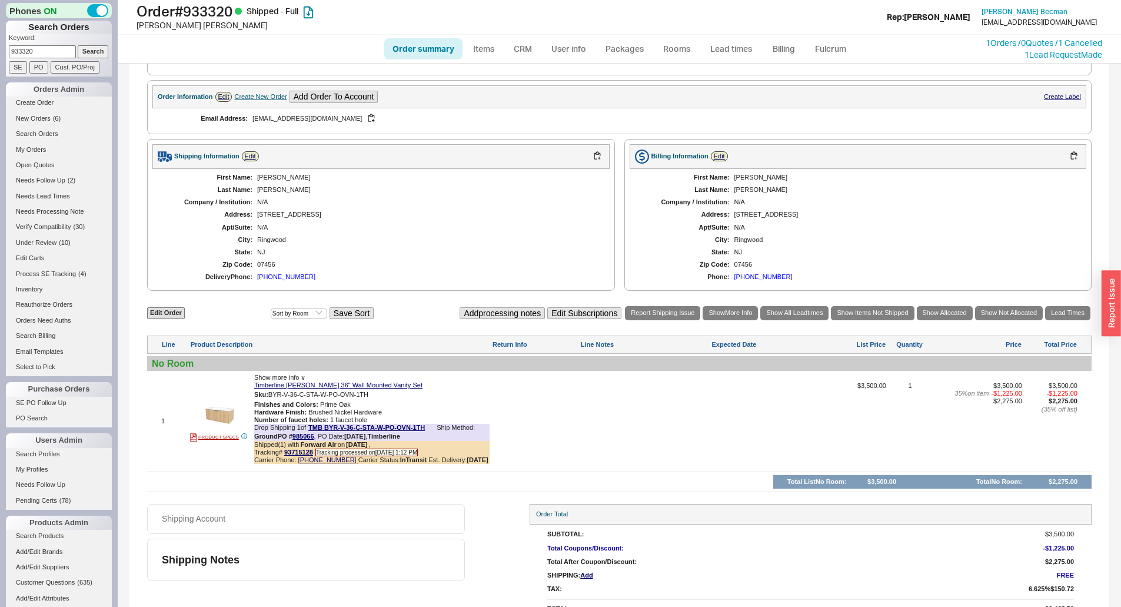
scroll to position [371, 0]
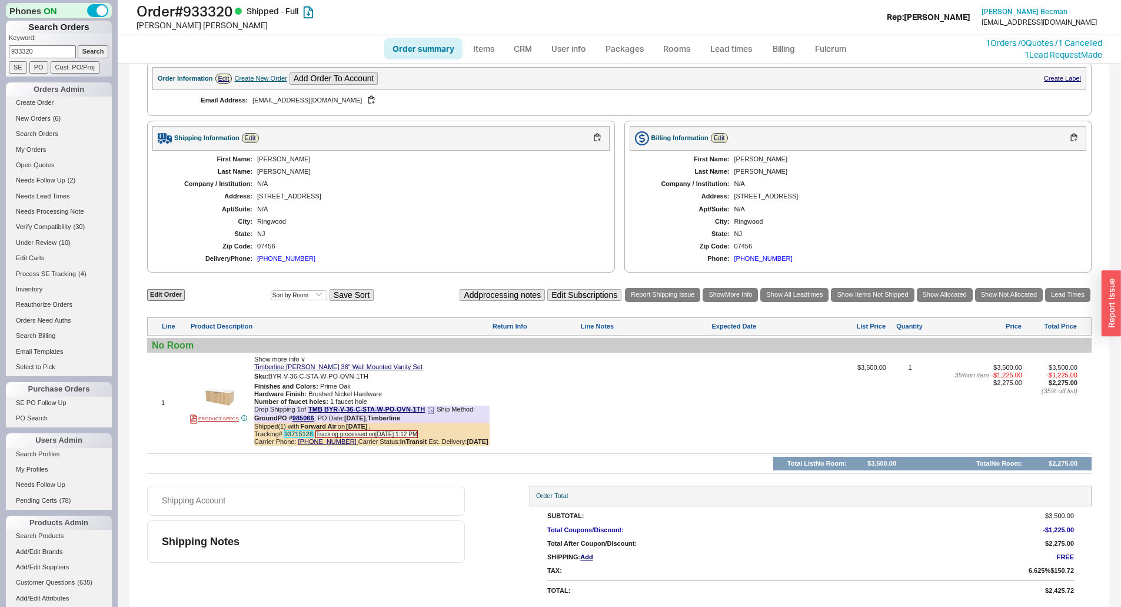
click at [293, 433] on link "93715128" at bounding box center [298, 433] width 29 height 7
click at [227, 392] on img at bounding box center [219, 396] width 29 height 29
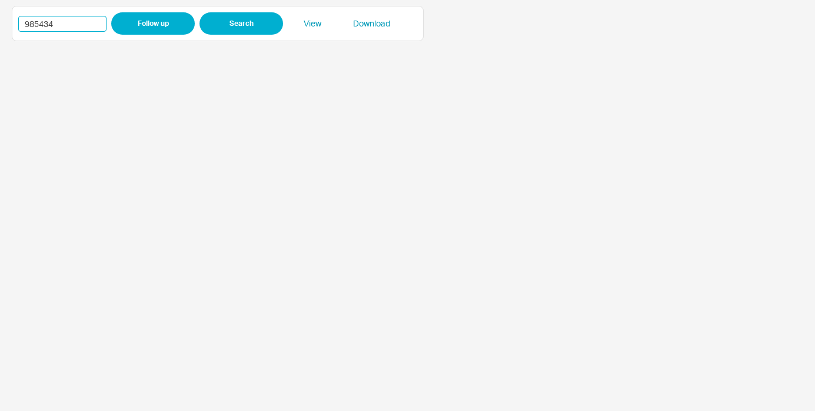
click at [32, 26] on input "985434" at bounding box center [62, 24] width 88 height 16
click at [38, 33] on div "985434 Follow up Search View Download" at bounding box center [217, 23] width 399 height 22
click at [42, 26] on input "985434" at bounding box center [62, 24] width 88 height 16
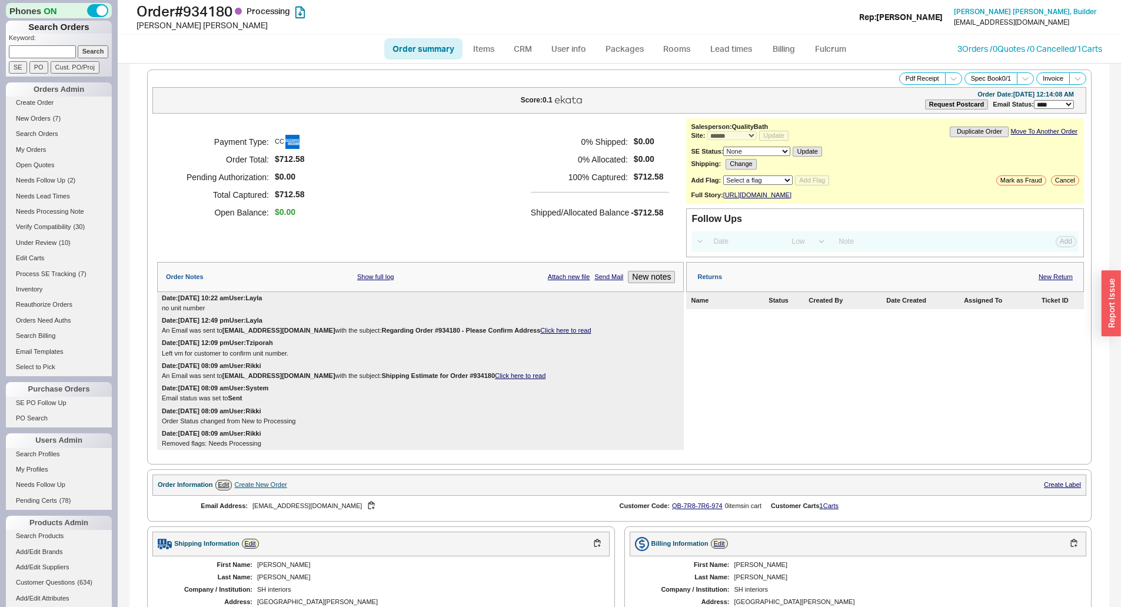
select select "*"
select select "LOW"
select select "3"
click at [211, 18] on h1 "Order # 934180 Processing" at bounding box center [350, 11] width 427 height 16
click at [216, 14] on h1 "Order # 934180 Processing" at bounding box center [350, 11] width 427 height 16
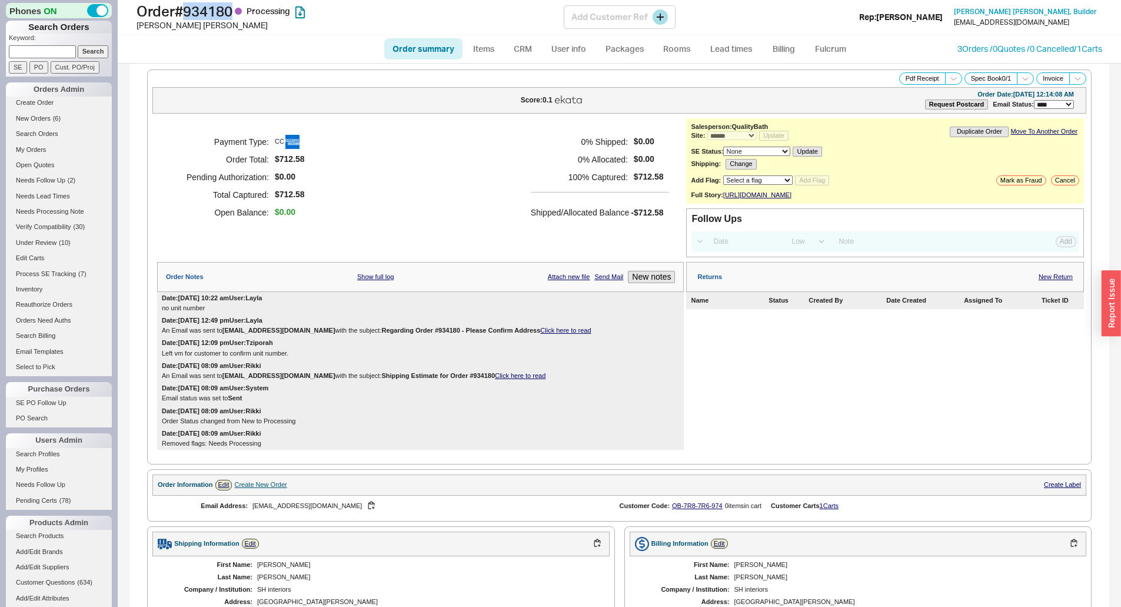
click at [216, 14] on h1 "Order # 934180 Processing" at bounding box center [350, 11] width 427 height 16
copy h1 "934180"
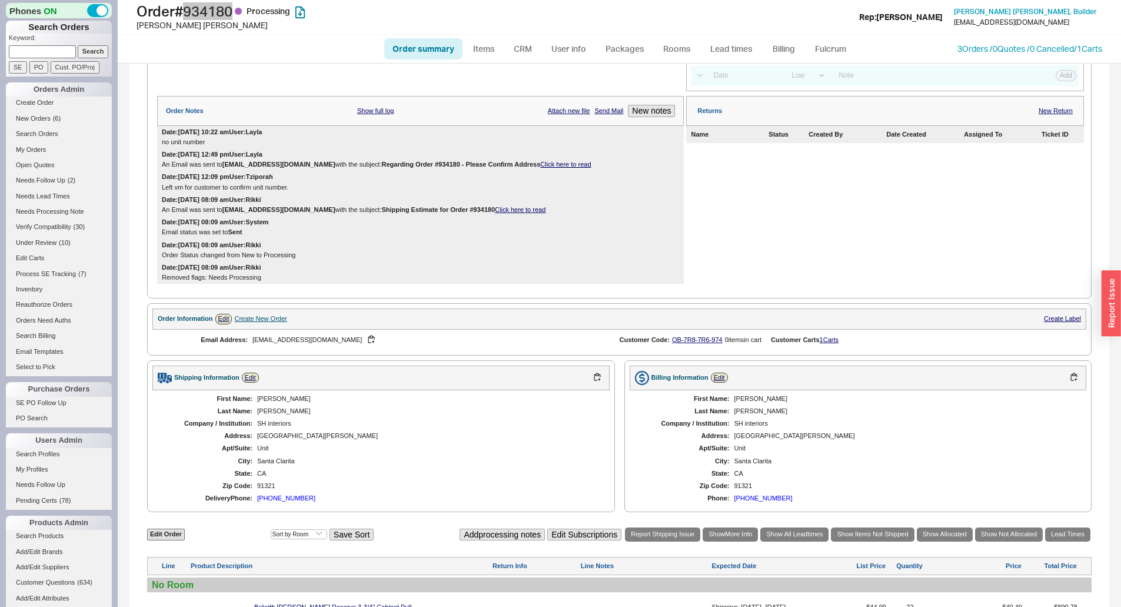
scroll to position [390, 0]
